Goal: Task Accomplishment & Management: Manage account settings

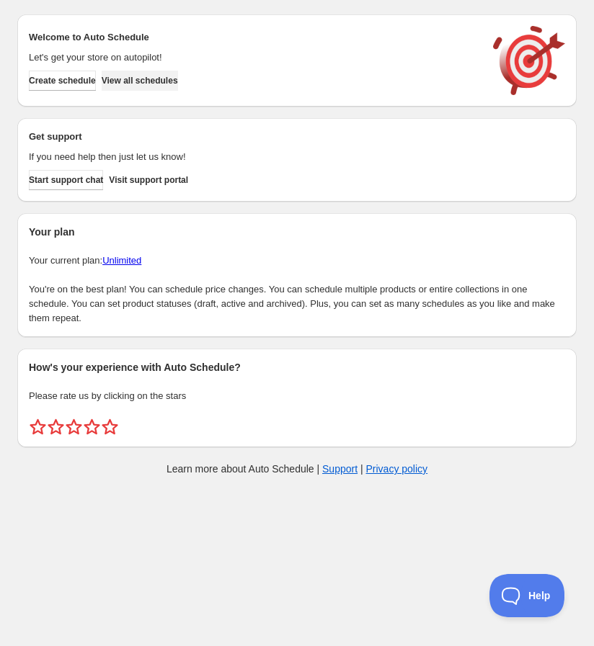
click at [155, 83] on span "View all schedules" at bounding box center [140, 81] width 76 height 12
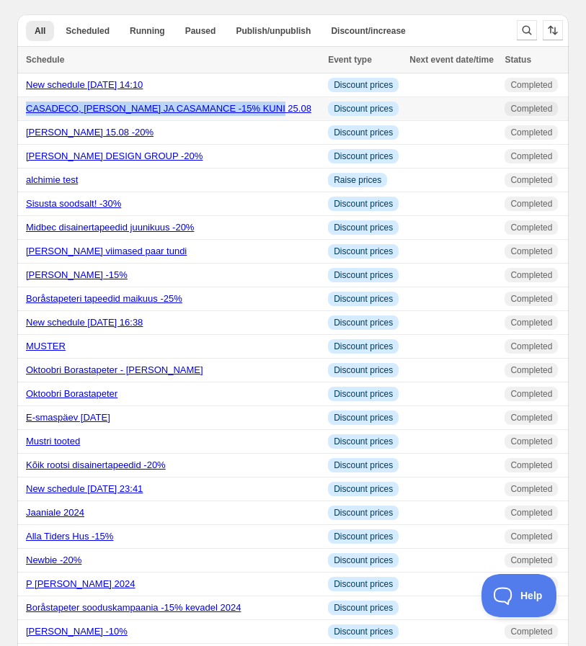
drag, startPoint x: 221, startPoint y: 113, endPoint x: 27, endPoint y: 116, distance: 194.5
click at [27, 116] on div "CASADECO, [PERSON_NAME] JA CASAMANCE -15% KUNI 25.08" at bounding box center [172, 109] width 293 height 14
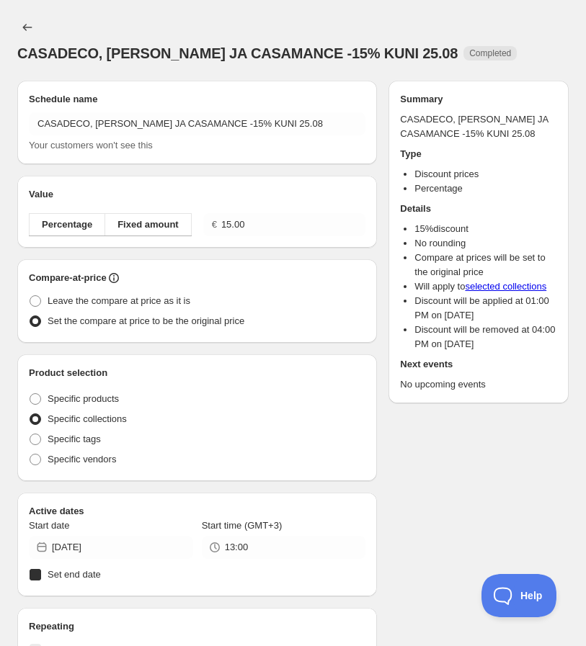
radio input "true"
checkbox input "true"
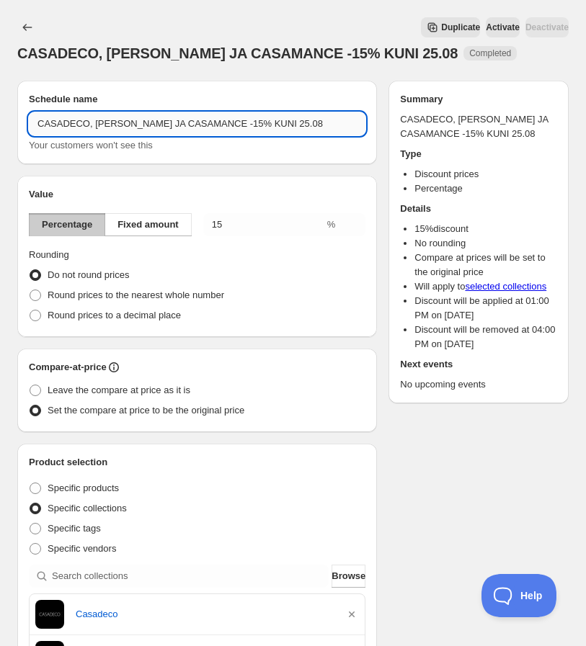
click at [256, 119] on input "CASADECO, [PERSON_NAME] JA CASAMANCE -15% KUNI 25.08" at bounding box center [197, 123] width 336 height 23
click at [235, 9] on div "CASADECO, CASELIO JA CASAMANCE -15% KUNI 25.08. This page is ready CASADECO, CA…" at bounding box center [292, 40] width 551 height 81
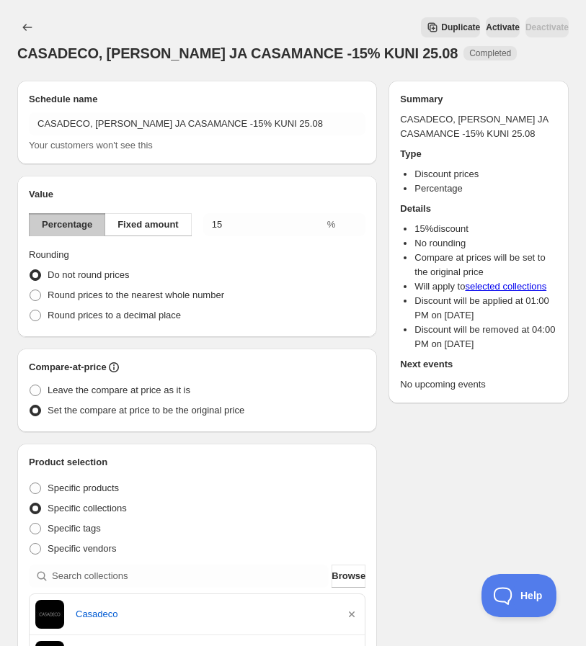
click at [425, 27] on icon "Secondary action label" at bounding box center [432, 27] width 14 height 14
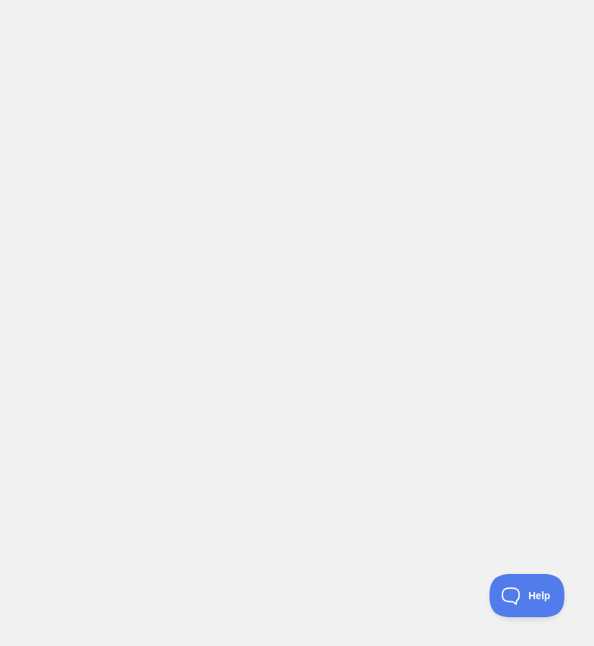
click at [388, 287] on body at bounding box center [297, 323] width 594 height 646
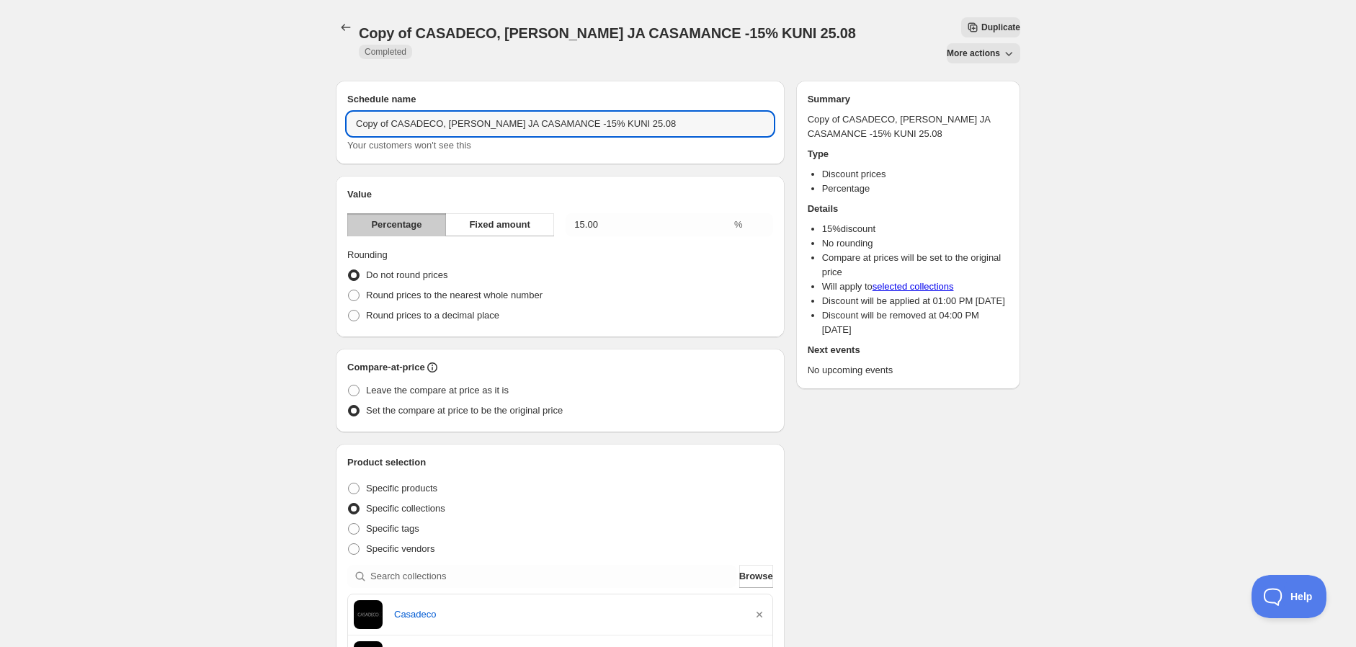
drag, startPoint x: 390, startPoint y: 95, endPoint x: 310, endPoint y: 101, distance: 80.2
click at [310, 101] on div "Copy of CASADECO, CASELIO JA CASAMANCE -15% KUNI 25.08. This page is ready Copy…" at bounding box center [678, 615] width 1356 height 1231
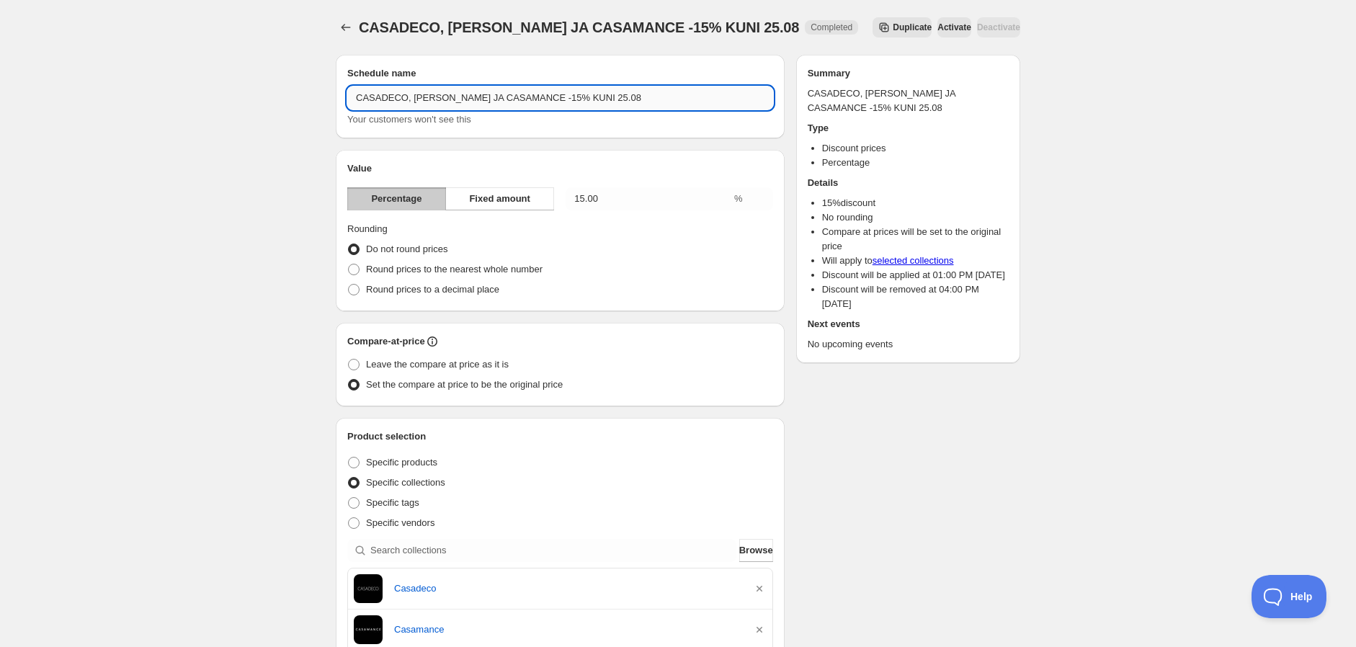
drag, startPoint x: 585, startPoint y: 97, endPoint x: 563, endPoint y: 97, distance: 22.3
click at [563, 97] on input "CASADECO, [PERSON_NAME] JA CASAMANCE -15% KUNI 25.08" at bounding box center [560, 97] width 426 height 23
click at [601, 102] on input "CASADECO, [PERSON_NAME] JA CASAMANCE -15% KUNI 25.08" at bounding box center [560, 97] width 426 height 23
drag, startPoint x: 571, startPoint y: 102, endPoint x: 562, endPoint y: 102, distance: 8.6
click at [562, 102] on input "CASADECO, [PERSON_NAME] JA CASAMANCE -15% KUNI 25.08" at bounding box center [560, 97] width 426 height 23
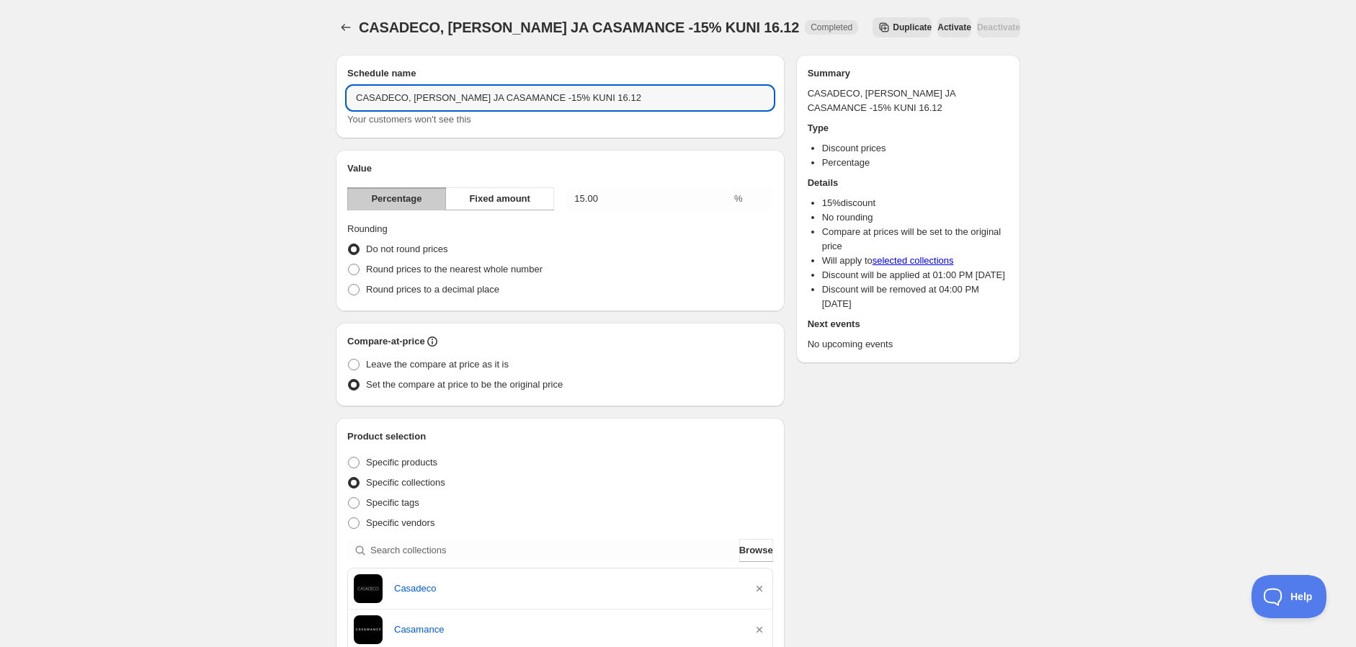
type input "CASADECO, [PERSON_NAME] JA CASAMANCE -15% KUNI 16.12"
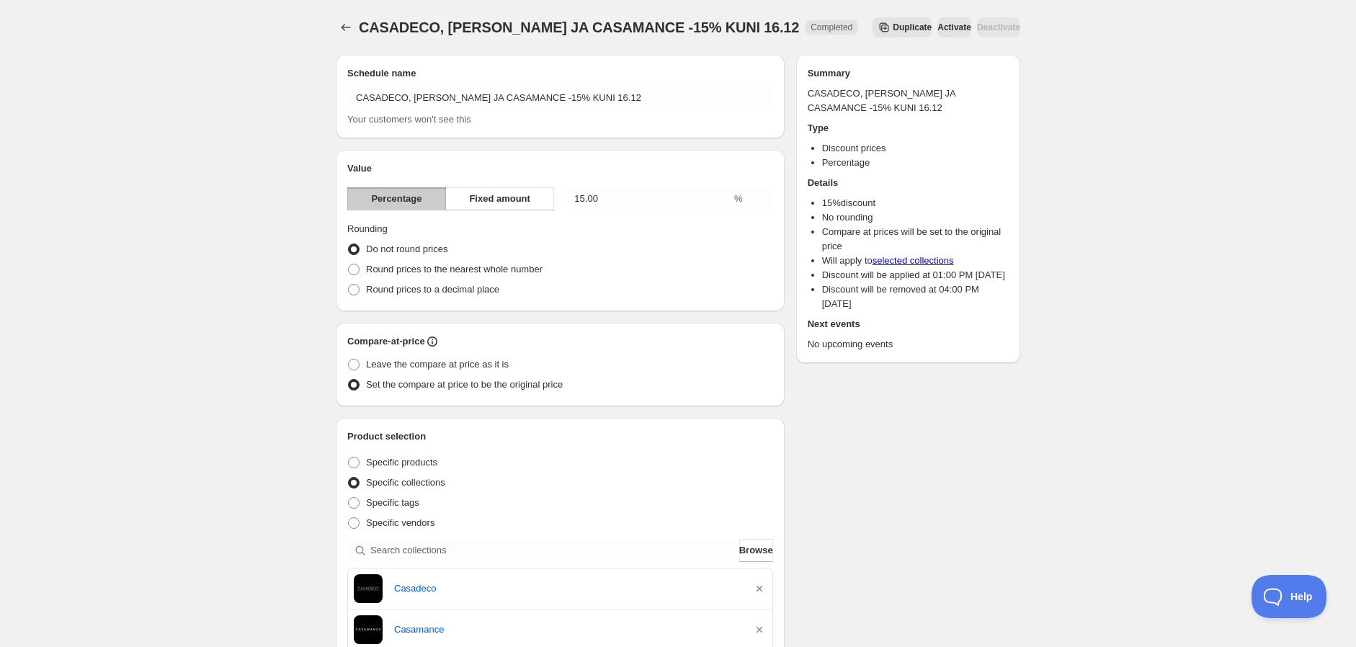
click at [171, 323] on div "CASADECO, CASELIO JA CASAMANCE -15% KUNI 16.12. This page is ready CASADECO, CA…" at bounding box center [678, 602] width 1356 height 1205
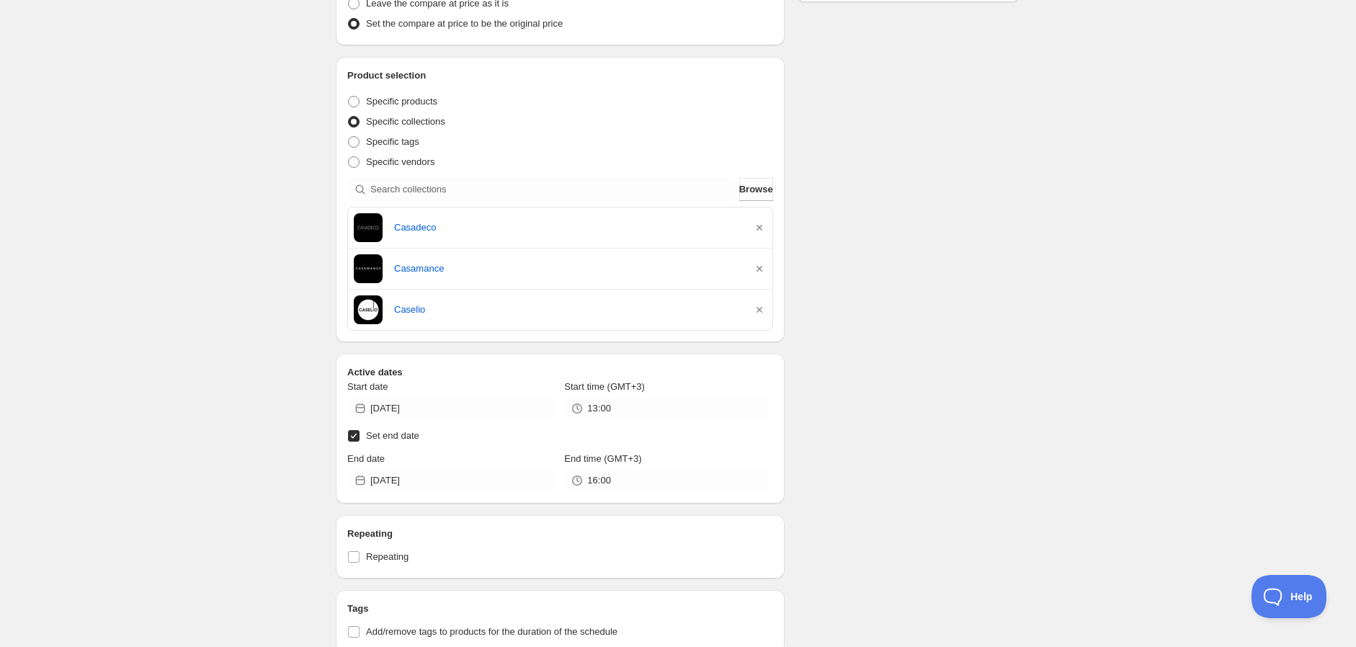
scroll to position [480, 0]
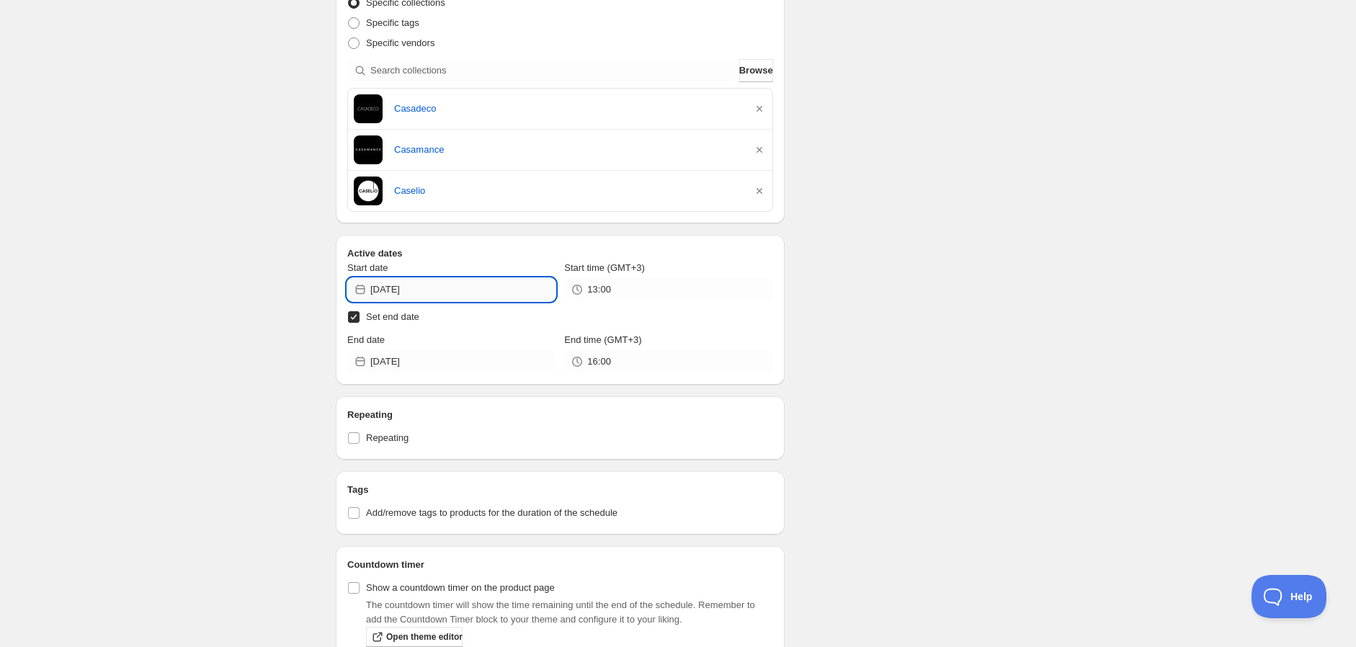
click at [411, 287] on input "2025-08-08" at bounding box center [462, 289] width 185 height 23
click at [394, 463] on span "25" at bounding box center [398, 461] width 15 height 12
type input "2025-08-25"
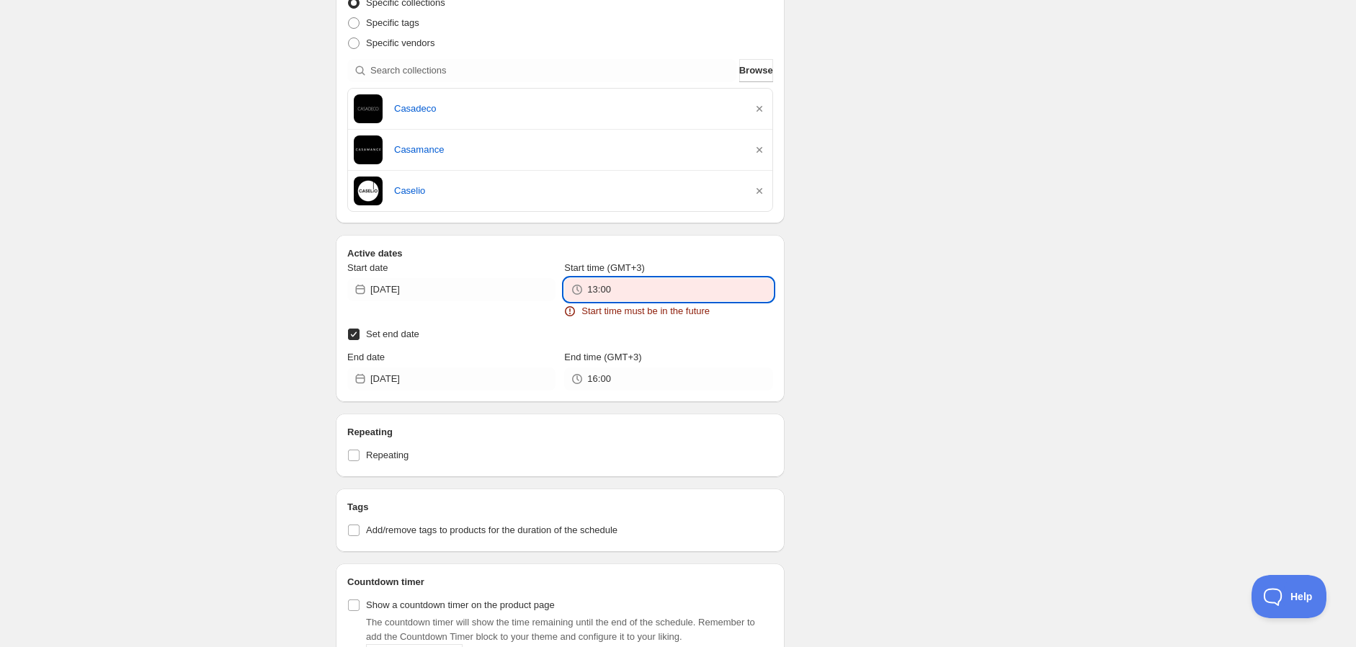
click at [620, 299] on input "13:00" at bounding box center [679, 289] width 185 height 23
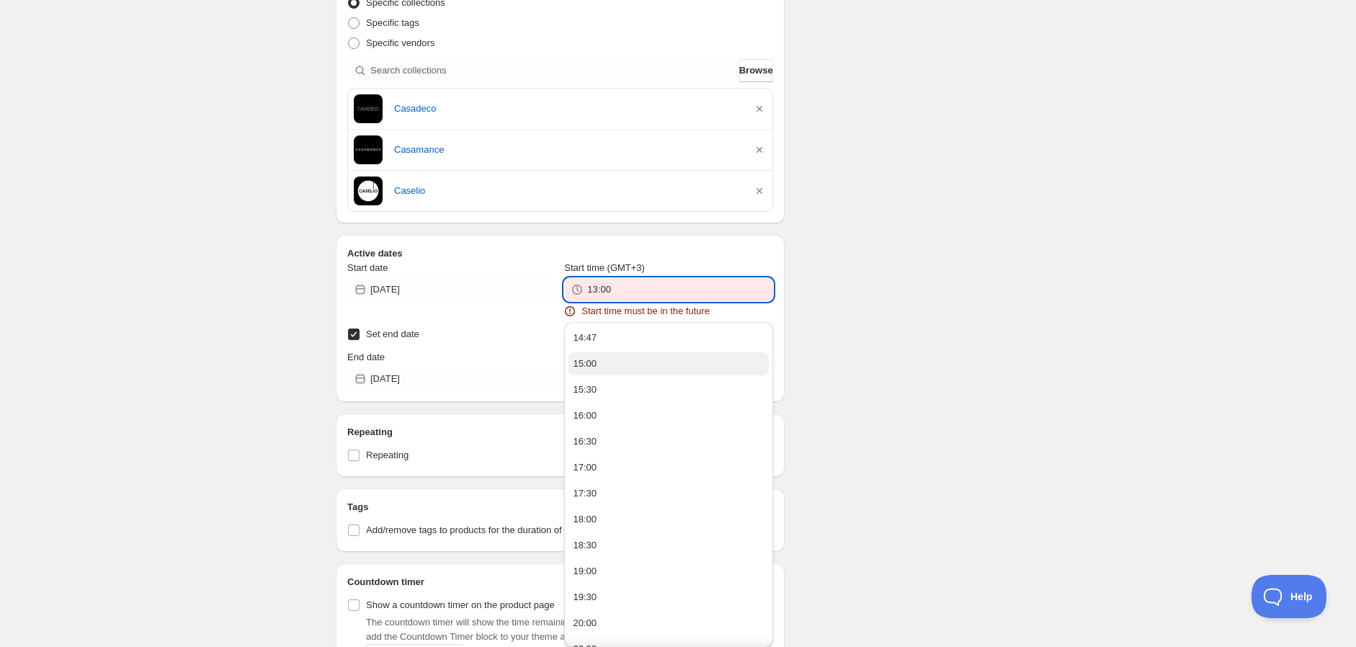
click at [611, 365] on button "15:00" at bounding box center [668, 363] width 200 height 23
type input "15:00"
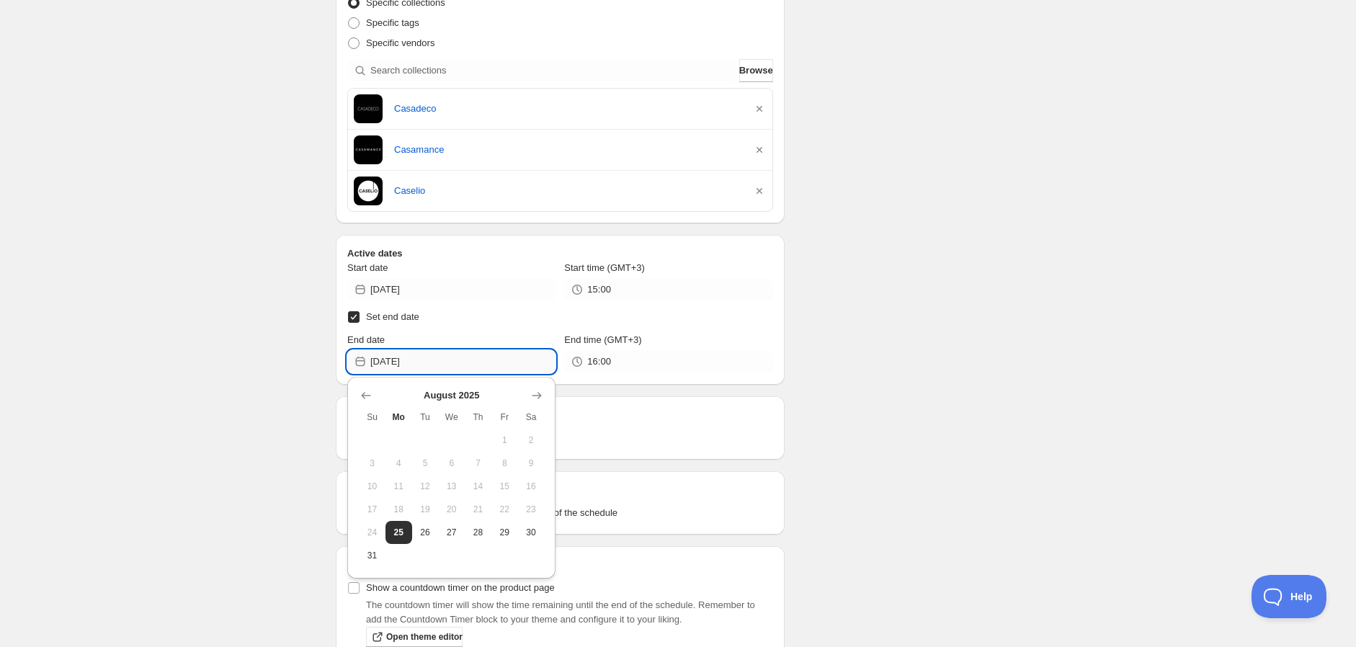
click at [424, 361] on input "2025-08-25" at bounding box center [462, 361] width 185 height 23
click at [531, 393] on icon "Show next month, September 2025" at bounding box center [537, 395] width 14 height 14
click at [531, 393] on icon "Show next month, October 2025" at bounding box center [537, 395] width 14 height 14
click at [531, 393] on icon "Show next month, November 2025" at bounding box center [537, 395] width 14 height 14
click at [531, 393] on icon "Show next month, December 2025" at bounding box center [537, 395] width 14 height 14
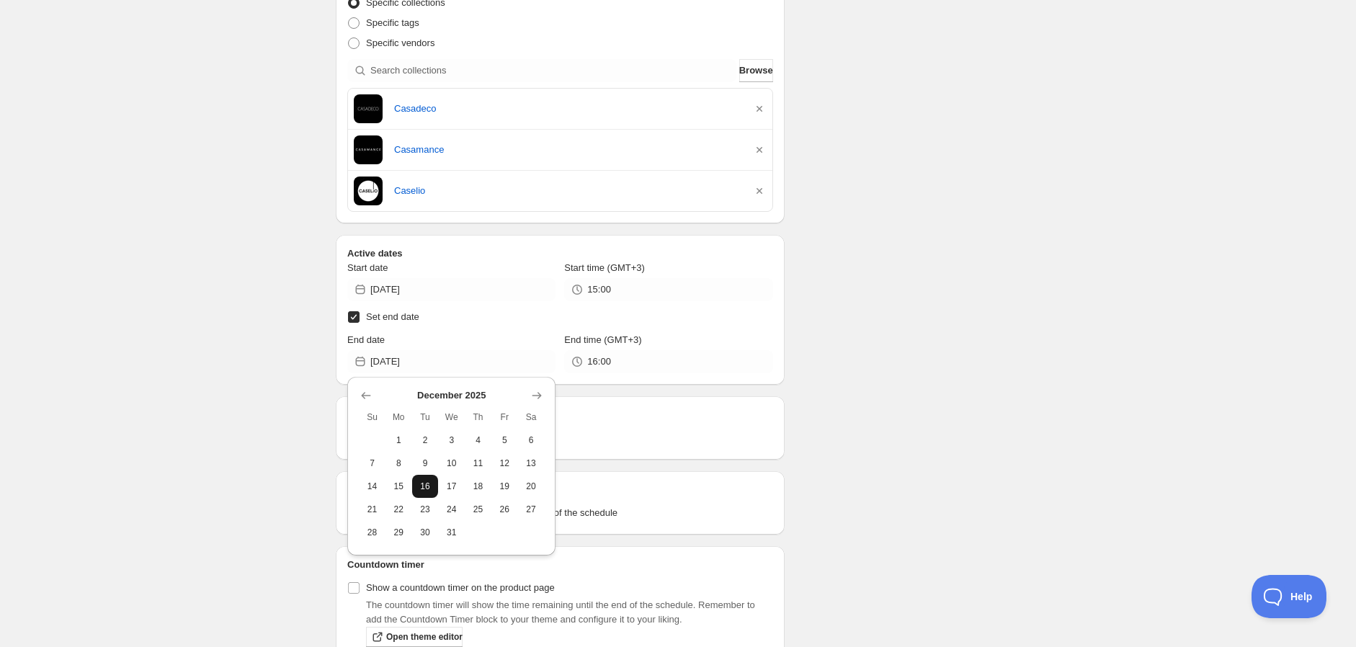
click at [431, 482] on span "16" at bounding box center [425, 487] width 15 height 12
type input "2025-12-16"
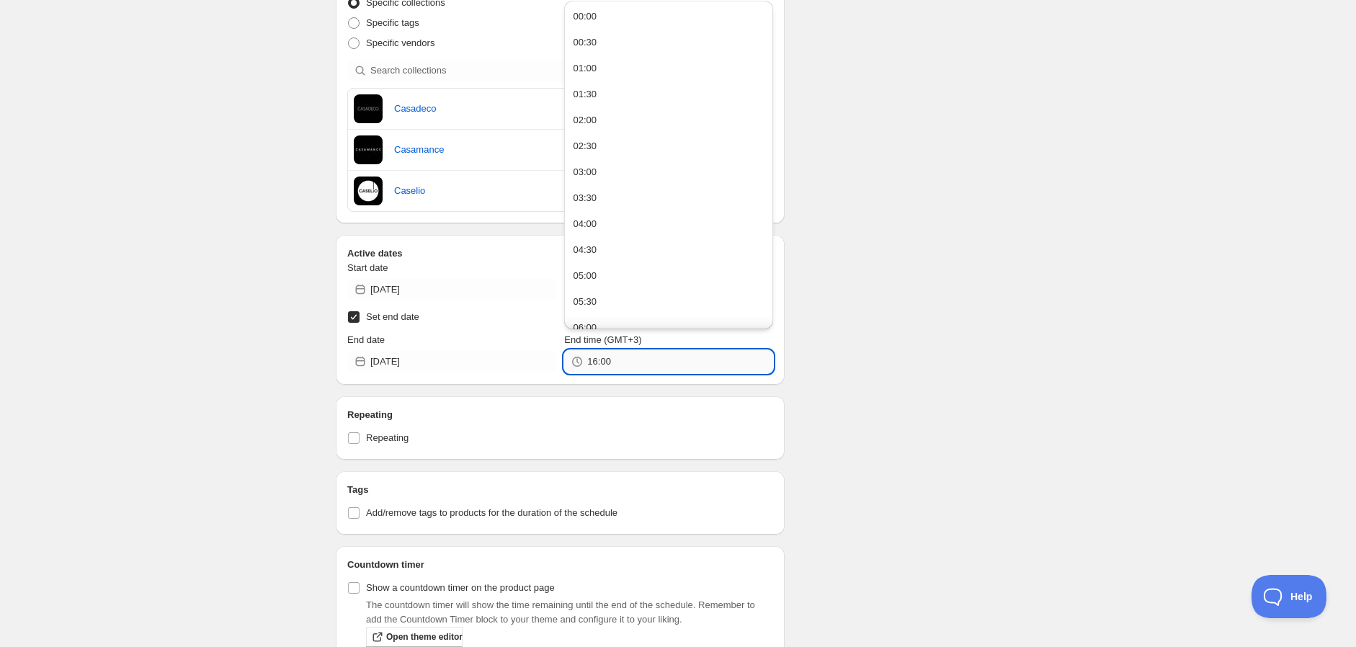
click at [617, 361] on input "16:00" at bounding box center [679, 361] width 185 height 23
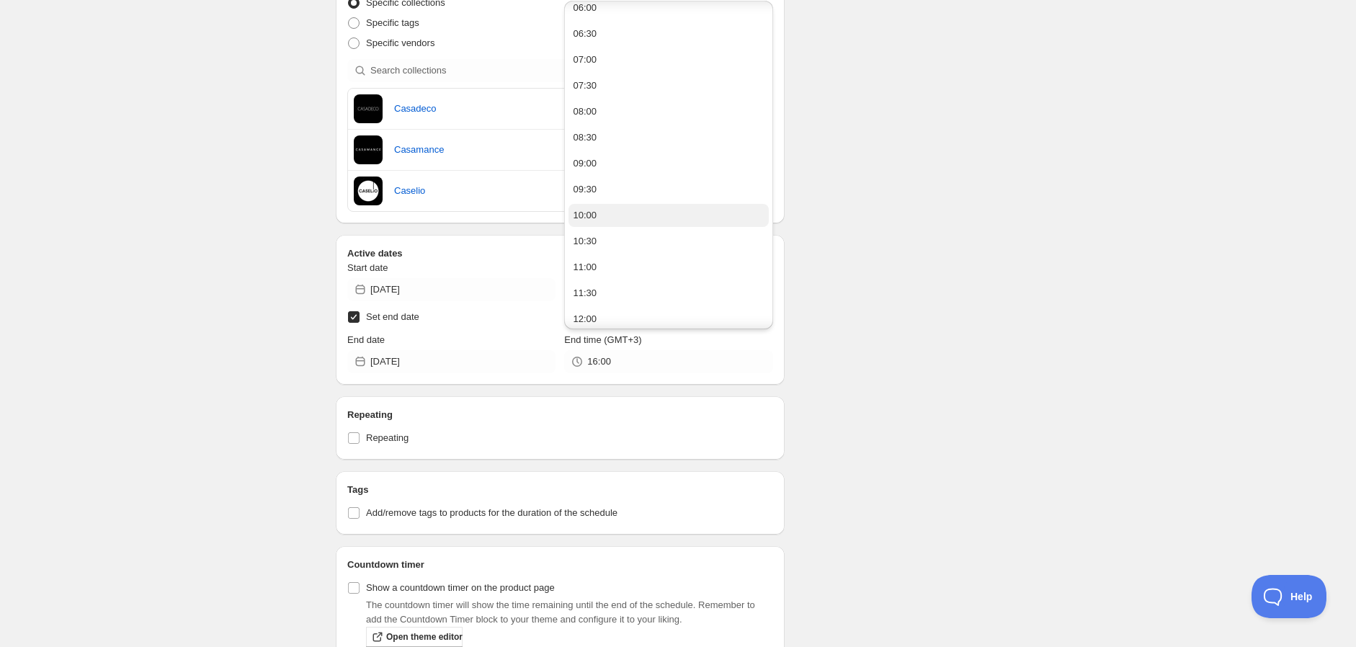
click at [671, 218] on button "10:00" at bounding box center [668, 215] width 200 height 23
type input "10:00"
click at [913, 310] on div "Schedule name CASADECO, CASELIO JA CASAMANCE -15% KUNI 16.12 Your customers won…" at bounding box center [672, 129] width 696 height 1133
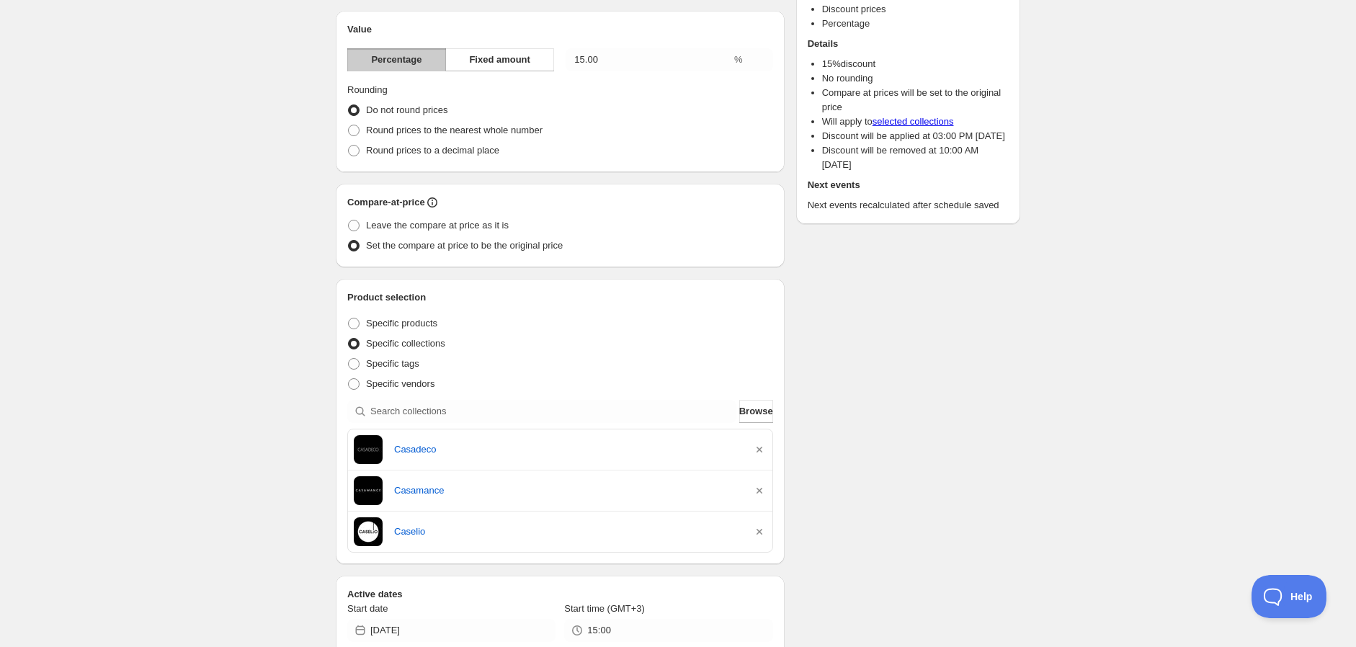
scroll to position [160, 0]
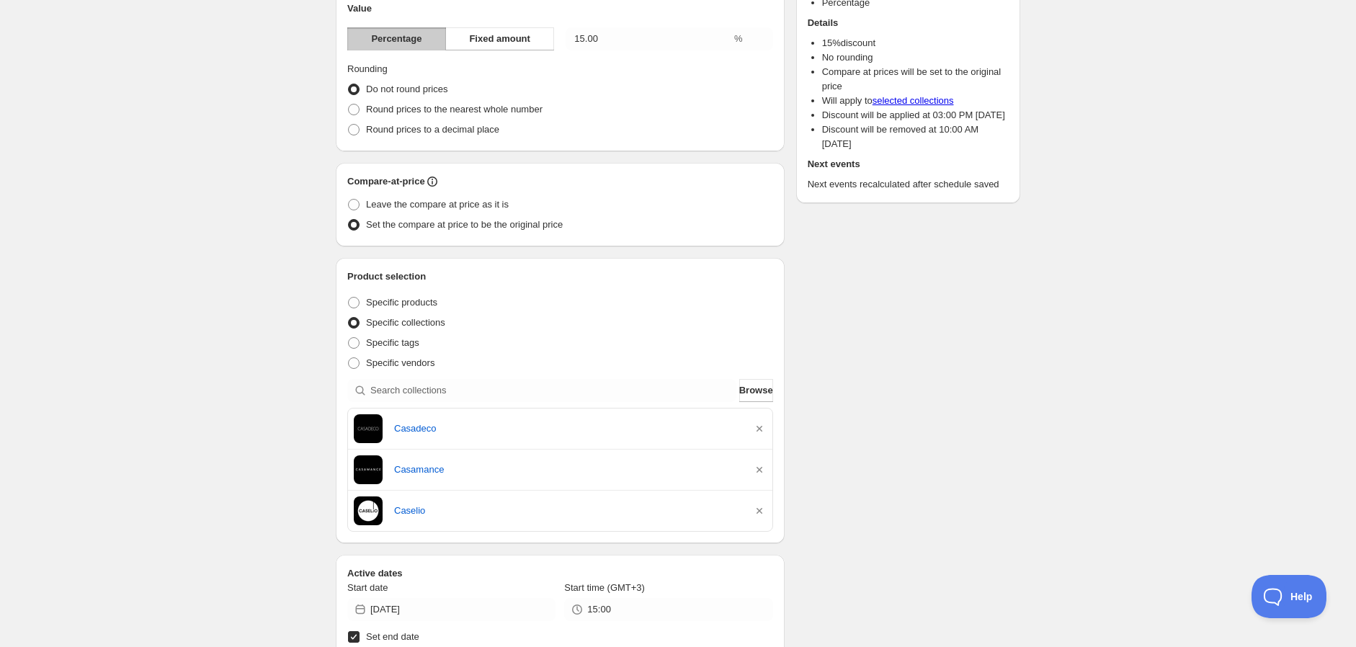
click at [916, 378] on div "Schedule name CASADECO, CASELIO JA CASAMANCE -15% KUNI 16.12 Your customers won…" at bounding box center [672, 449] width 696 height 1133
click at [924, 501] on div "Schedule name CASADECO, CASELIO JA CASAMANCE -15% KUNI 16.12 Your customers won…" at bounding box center [672, 449] width 696 height 1133
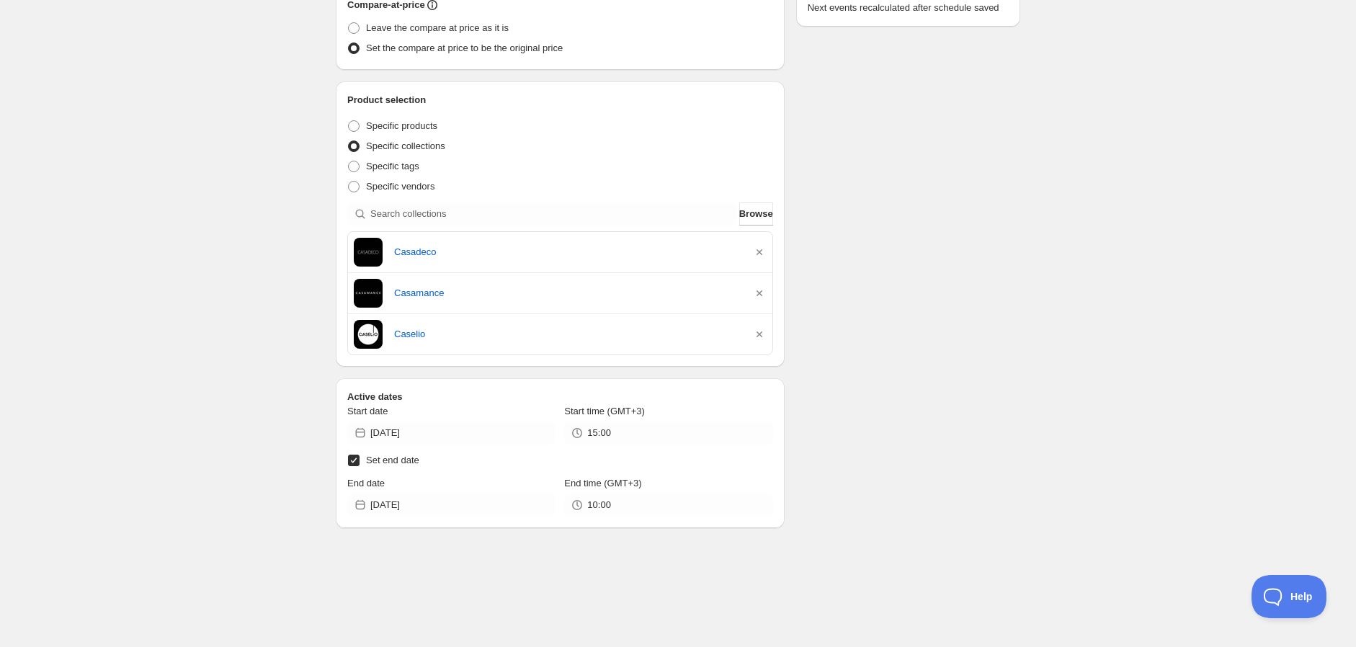
scroll to position [555, 0]
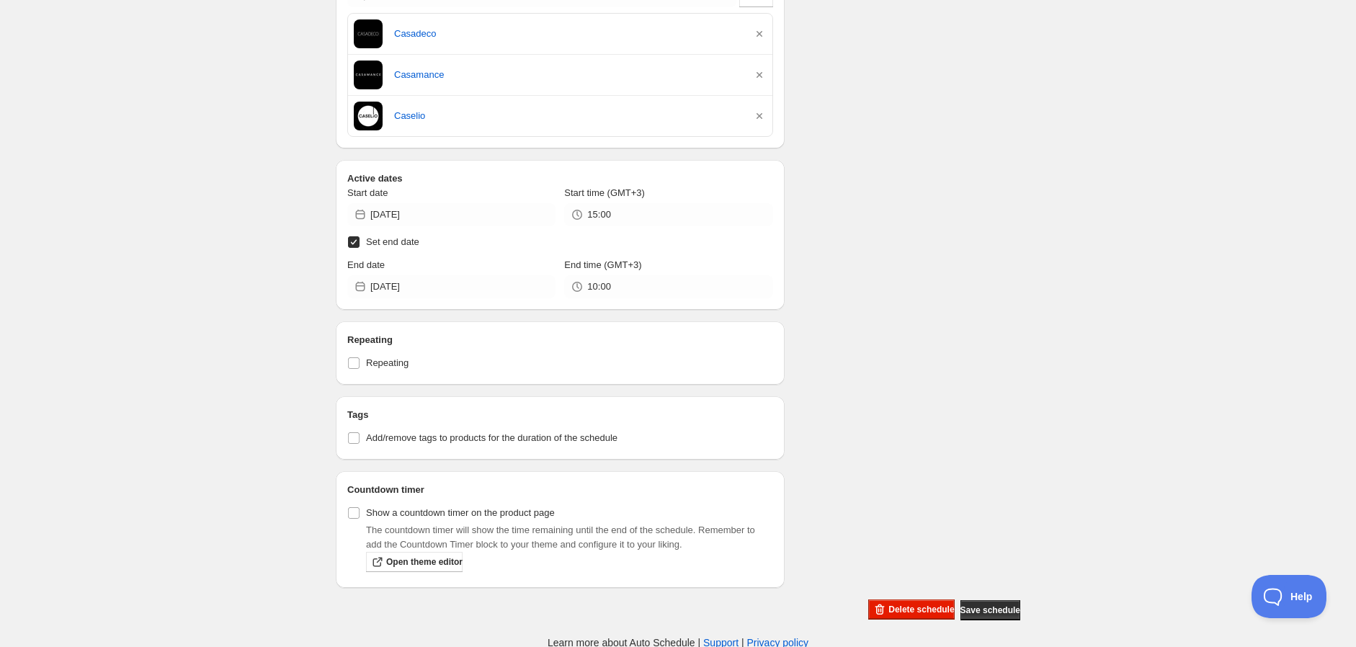
click at [920, 347] on div "Schedule name CASADECO, CASELIO JA CASAMANCE -15% KUNI 16.12 Your customers won…" at bounding box center [672, 54] width 696 height 1133
click at [902, 327] on div "Schedule name CASADECO, CASELIO JA CASAMANCE -15% KUNI 16.12 Your customers won…" at bounding box center [672, 54] width 696 height 1133
click at [896, 349] on div "Schedule name CASADECO, CASELIO JA CASAMANCE -15% KUNI 16.12 Your customers won…" at bounding box center [672, 54] width 696 height 1133
click at [888, 342] on div "Schedule name CASADECO, CASELIO JA CASAMANCE -15% KUNI 16.12 Your customers won…" at bounding box center [672, 54] width 696 height 1133
click at [97, 515] on div "CASADECO, CASELIO JA CASAMANCE -15% KUNI 16.12. This page is ready CASADECO, CA…" at bounding box center [678, 47] width 1356 height 1205
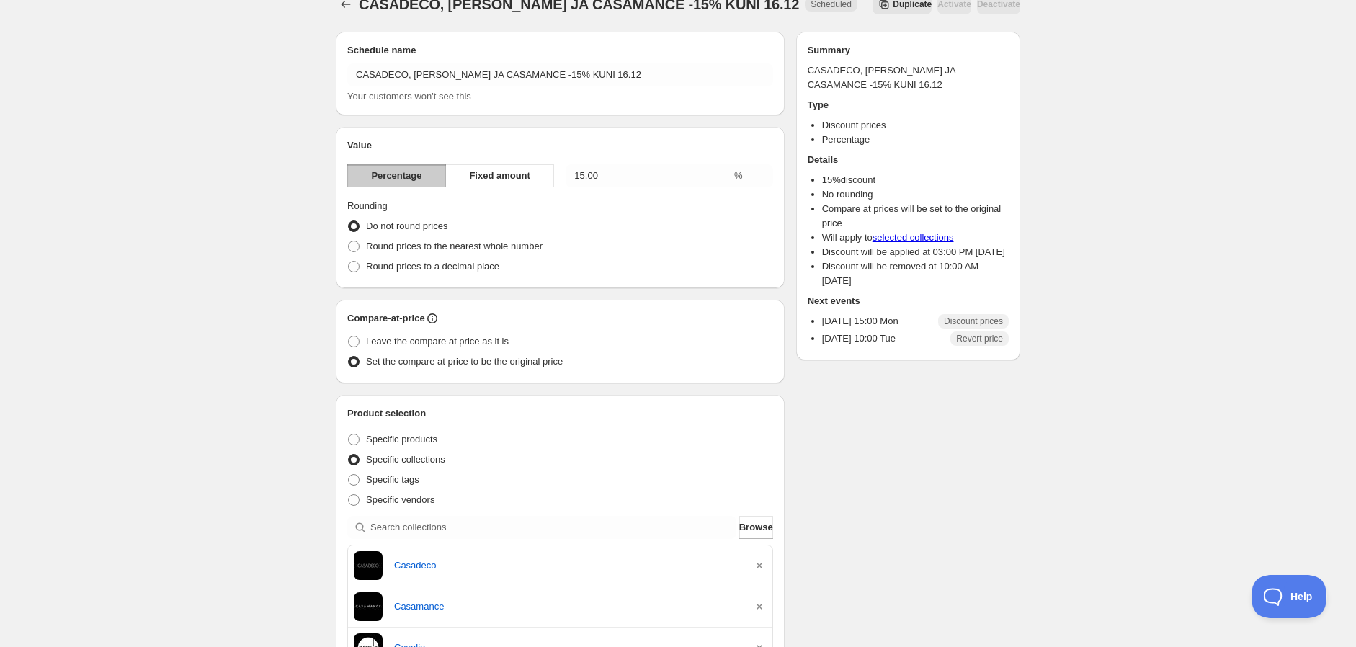
scroll to position [0, 0]
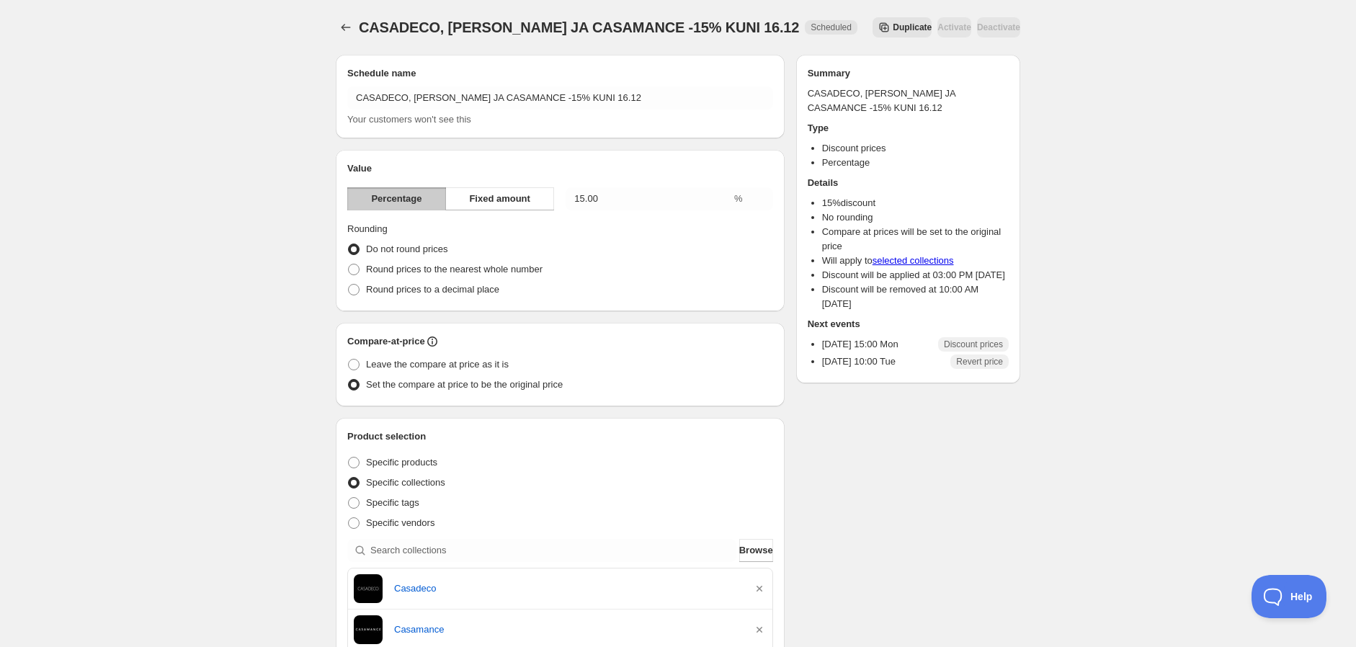
click at [164, 469] on div "CASADECO, CASELIO JA CASAMANCE -15% KUNI 16.12. This page is ready CASADECO, CA…" at bounding box center [678, 602] width 1356 height 1205
click at [163, 274] on div "CASADECO, CASELIO JA CASAMANCE -15% KUNI 16.12. This page is ready CASADECO, CA…" at bounding box center [678, 602] width 1356 height 1205
click at [164, 294] on div "CASADECO, CASELIO JA CASAMANCE -15% KUNI 16.12. This page is ready CASADECO, CA…" at bounding box center [678, 602] width 1356 height 1205
click at [146, 251] on div "CASADECO, CASELIO JA CASAMANCE -15% KUNI 16.12. This page is ready CASADECO, CA…" at bounding box center [678, 602] width 1356 height 1205
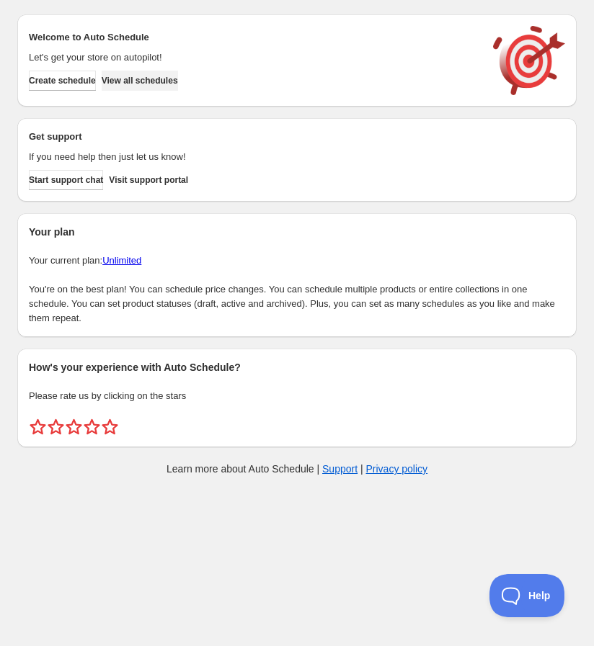
click at [142, 72] on button "View all schedules" at bounding box center [140, 81] width 76 height 20
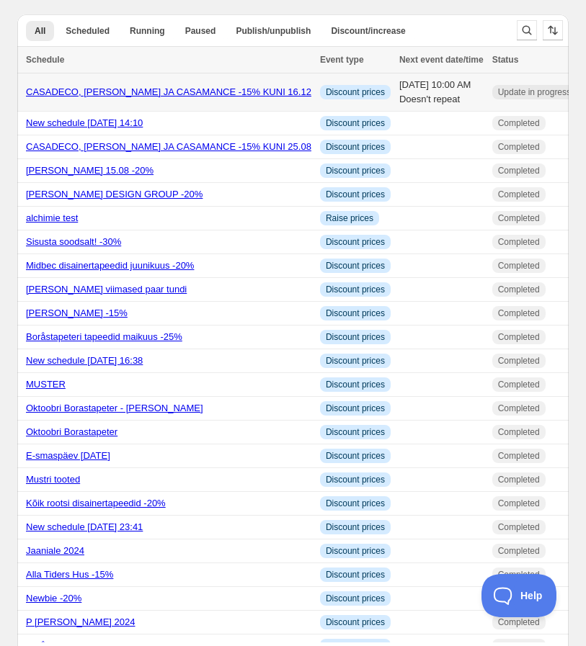
click at [139, 95] on link "CASADECO, [PERSON_NAME] JA CASAMANCE -15% KUNI 16.12" at bounding box center [168, 91] width 285 height 11
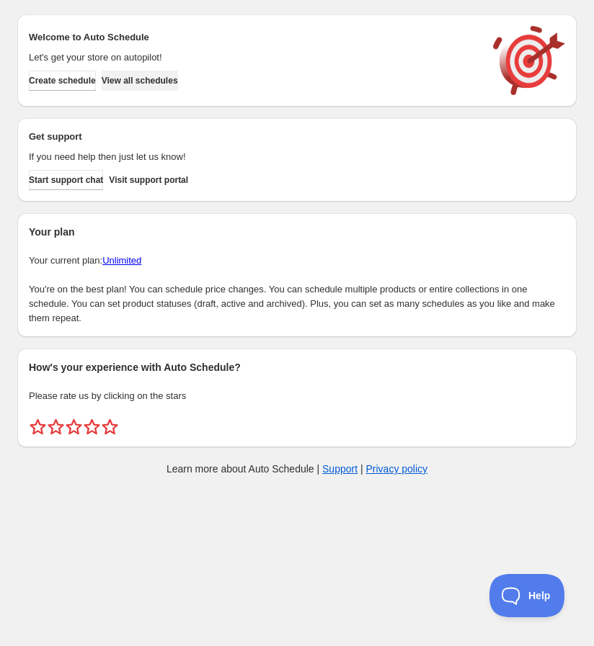
click at [150, 84] on span "View all schedules" at bounding box center [140, 81] width 76 height 12
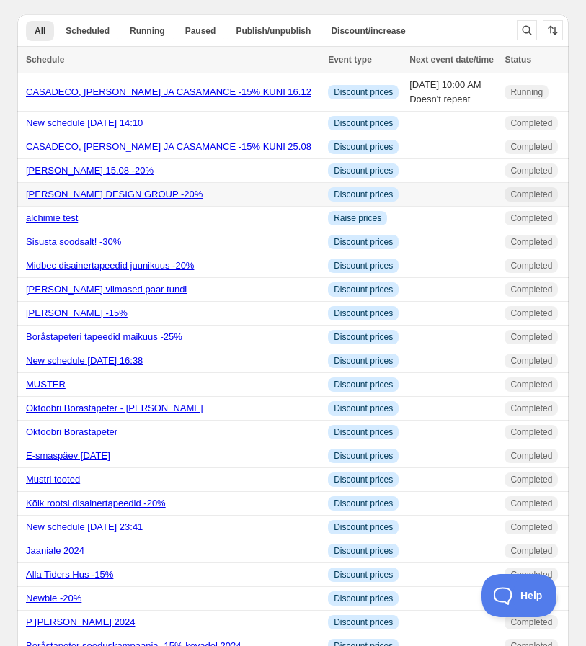
click at [107, 197] on link "[PERSON_NAME] DESIGN GROUP -20%" at bounding box center [114, 194] width 177 height 11
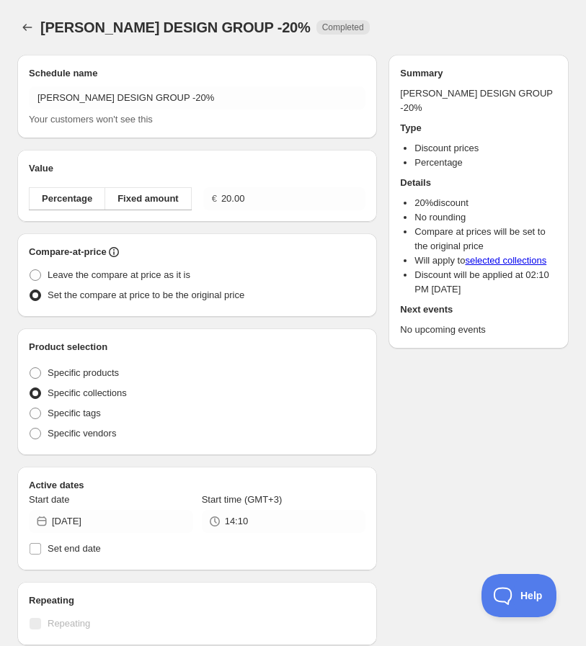
radio input "true"
